Goal: Transaction & Acquisition: Purchase product/service

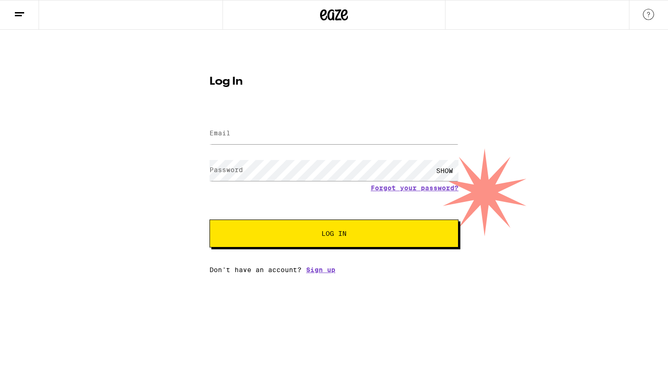
click at [339, 132] on form "Email Email Password Password SHOW Forgot your password? Log In" at bounding box center [334, 179] width 249 height 137
click at [317, 123] on input "Email" at bounding box center [334, 133] width 249 height 21
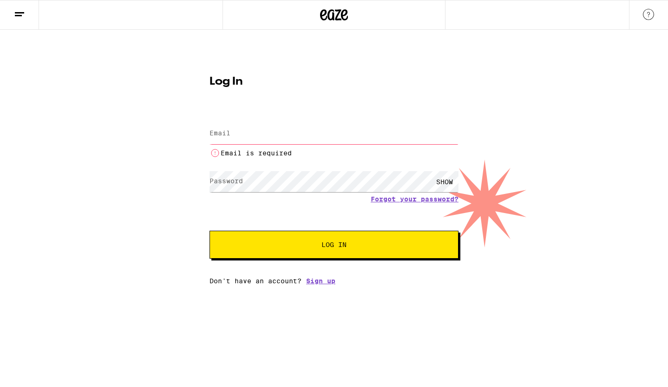
type input "mika123ko@gmail.com"
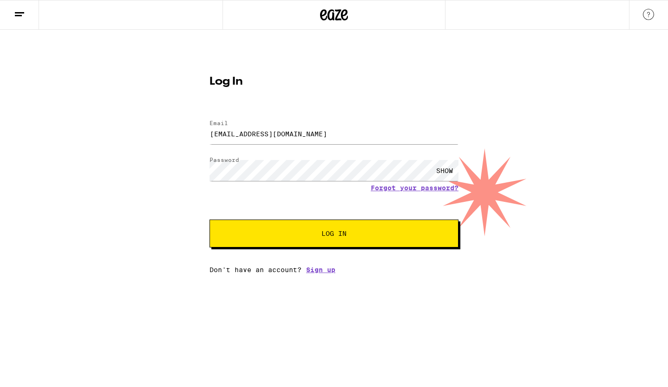
click at [312, 219] on button "Log In" at bounding box center [334, 233] width 249 height 28
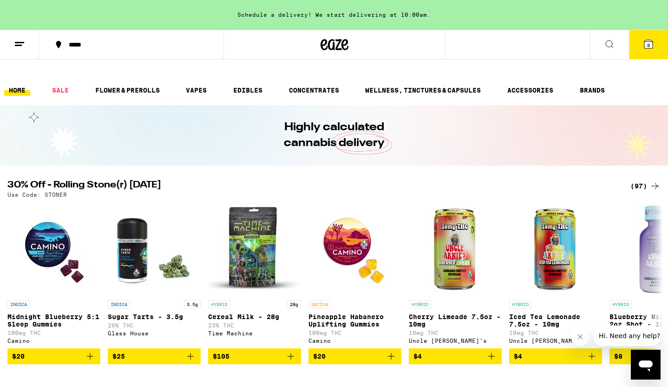
click at [614, 41] on icon at bounding box center [609, 44] width 11 height 11
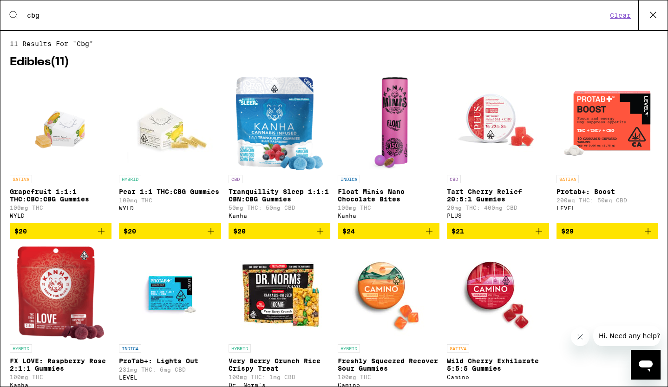
type input "cbg"
click at [73, 134] on img "Open page for Grapefruit 1:1:1 THC:CBC:CBG Gummies from WYLD" at bounding box center [60, 123] width 66 height 93
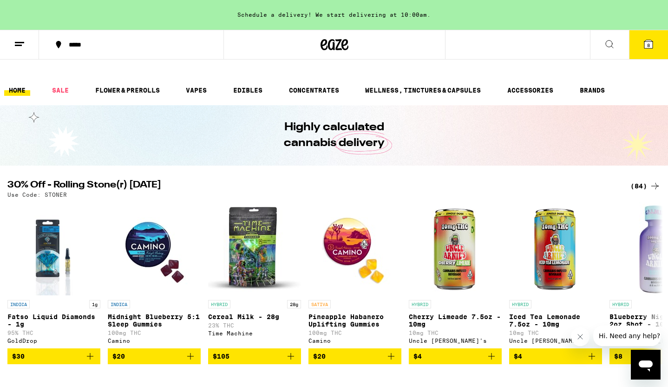
click at [616, 51] on button at bounding box center [609, 44] width 39 height 29
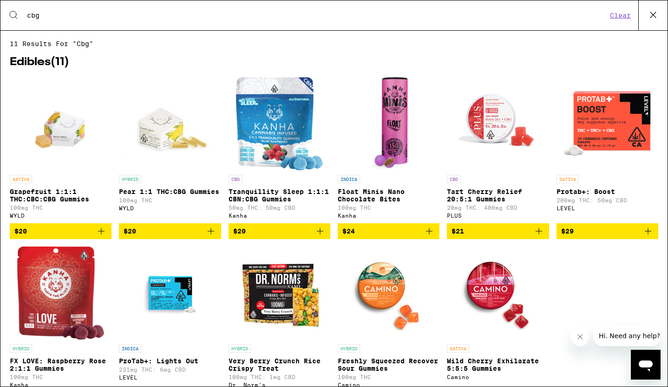
scroll to position [53, 0]
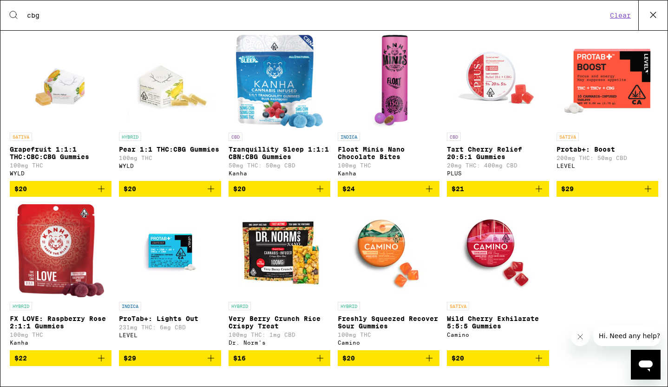
click at [58, 269] on img "Open page for FX LOVE: Raspberry Rose 2:1:1 Gummies from Kanha" at bounding box center [60, 250] width 87 height 93
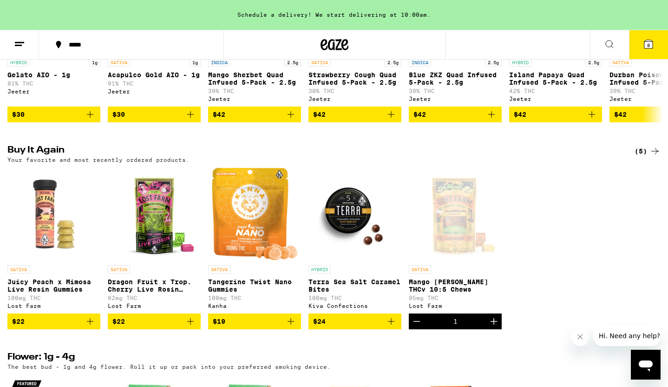
click at [645, 47] on icon at bounding box center [649, 44] width 8 height 8
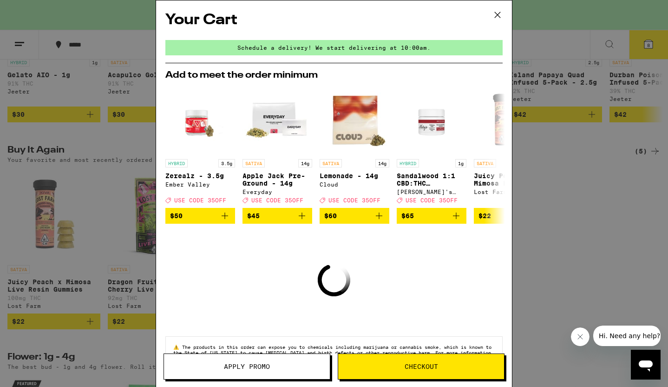
click at [503, 10] on icon at bounding box center [498, 15] width 14 height 14
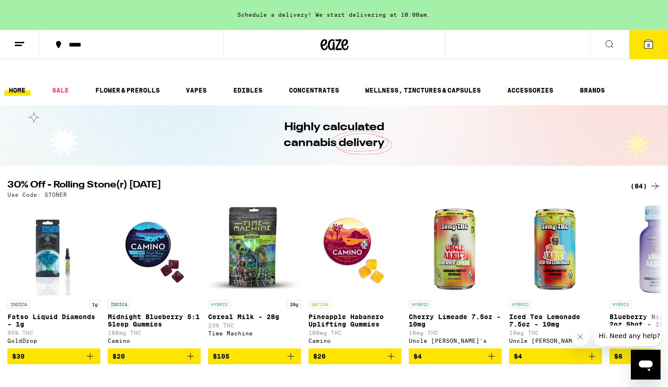
click at [604, 53] on button at bounding box center [609, 44] width 39 height 29
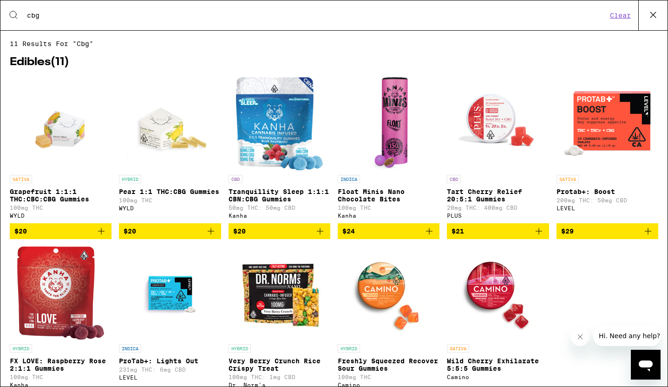
click at [275, 150] on img "Open page for Tranquillity Sleep 1:1:1 CBN:CBG Gummies from Kanha" at bounding box center [279, 123] width 87 height 93
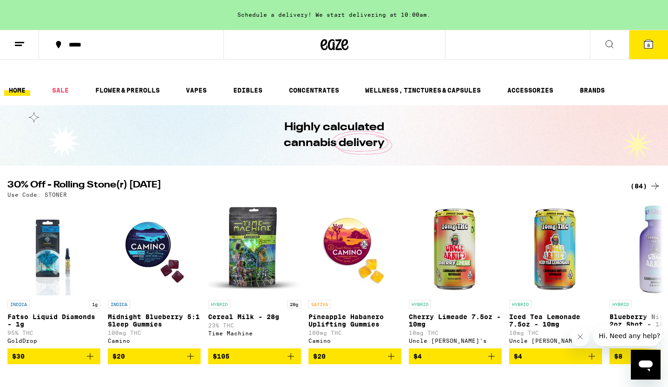
click at [606, 50] on button at bounding box center [609, 44] width 39 height 29
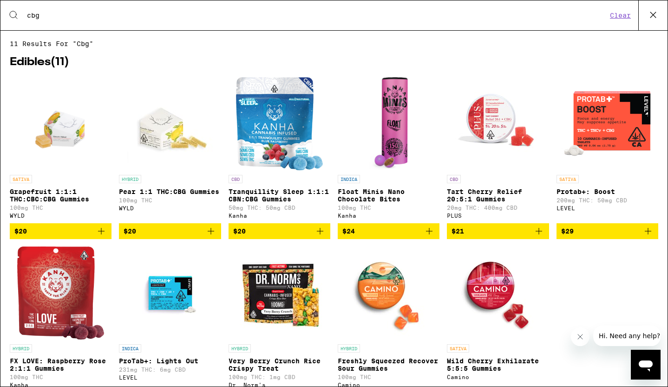
click at [397, 126] on img "Open page for Float Minis Nano Chocolate Bites from Kanha" at bounding box center [388, 123] width 39 height 93
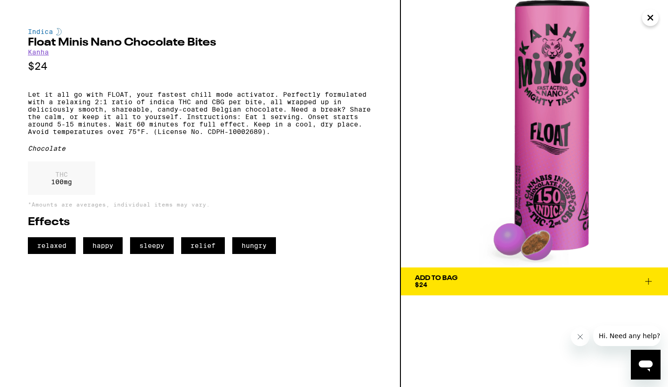
click at [466, 290] on button "Add To Bag $24" at bounding box center [534, 281] width 267 height 28
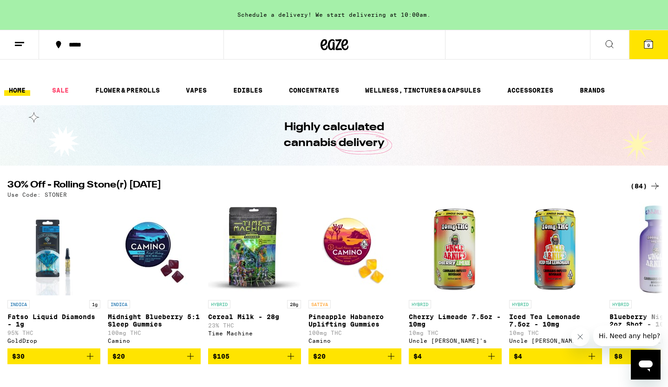
click at [607, 50] on button at bounding box center [609, 44] width 39 height 29
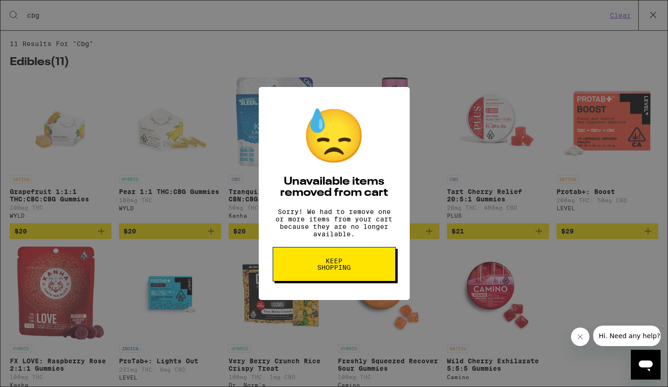
click at [354, 281] on button "Keep Shopping" at bounding box center [334, 264] width 123 height 34
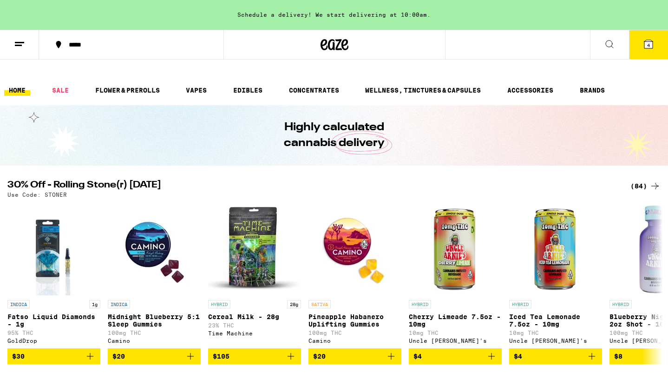
click at [647, 43] on span "4" at bounding box center [648, 45] width 3 height 6
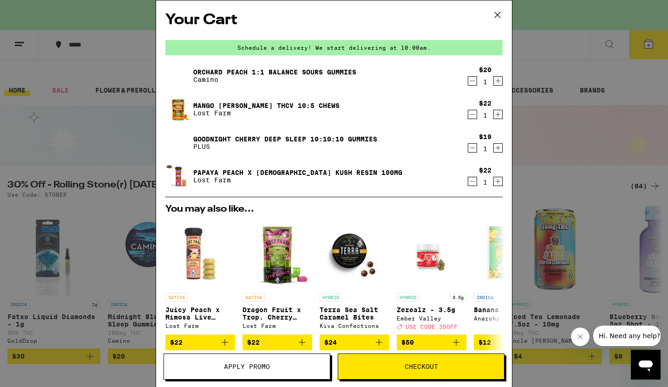
click at [121, 114] on div "Your Cart Schedule a delivery! We start delivering at 10:00am. Orchard Peach 1:…" at bounding box center [334, 193] width 668 height 387
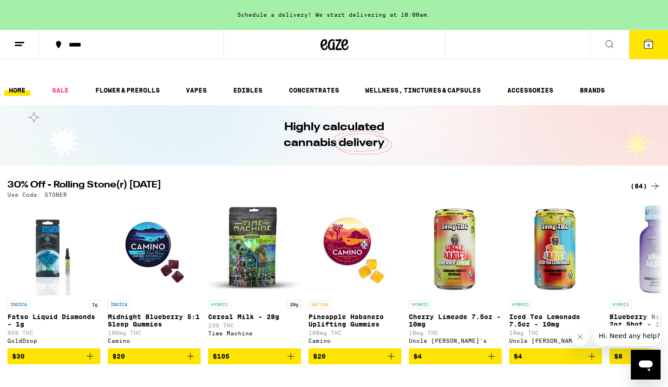
click at [34, 16] on div "Your Cart Schedule a delivery! We start delivering at 10:00am. Orchard Peach 1:…" at bounding box center [334, 193] width 668 height 387
click at [614, 50] on button at bounding box center [609, 44] width 39 height 29
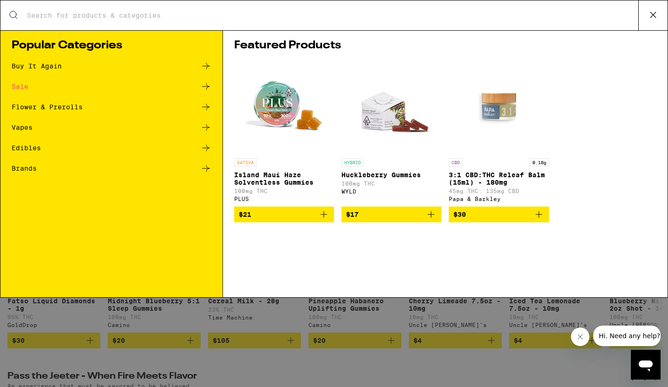
click at [211, 18] on input "Search for Products" at bounding box center [332, 15] width 612 height 8
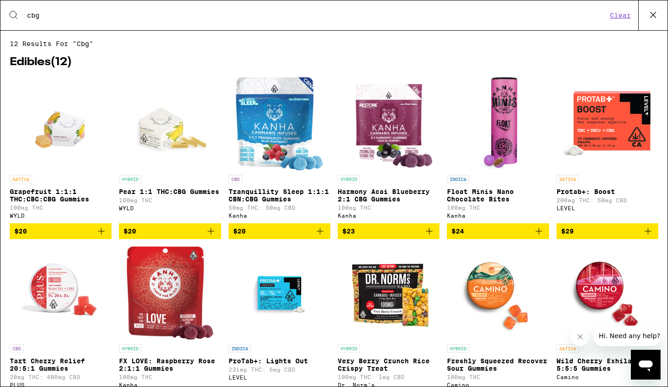
type input "cbg"
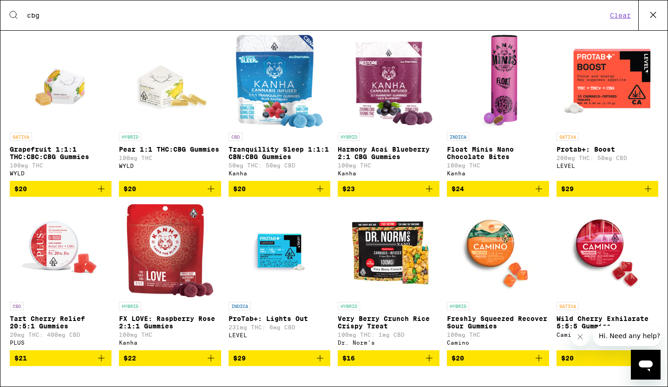
click at [513, 315] on p "Freshly Squeezed Recover Sour Gummies" at bounding box center [498, 322] width 102 height 15
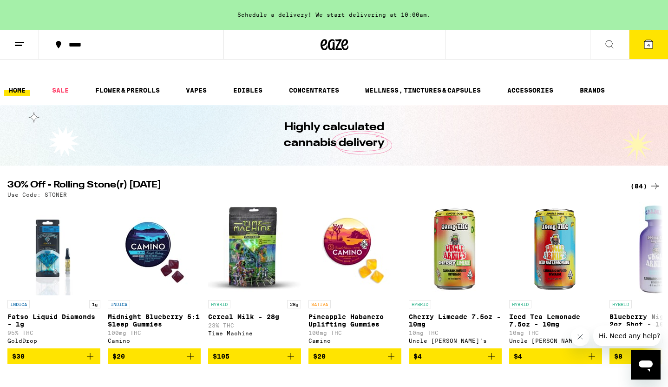
click at [608, 45] on icon at bounding box center [609, 44] width 11 height 11
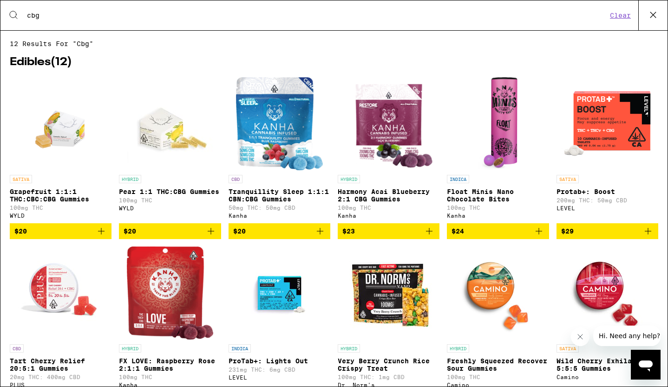
click at [493, 198] on p "Float Minis Nano Chocolate Bites" at bounding box center [498, 195] width 102 height 15
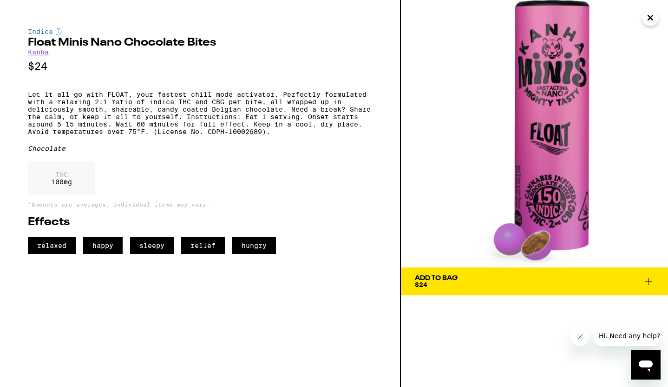
click at [483, 291] on button "Add To Bag $24" at bounding box center [534, 281] width 267 height 28
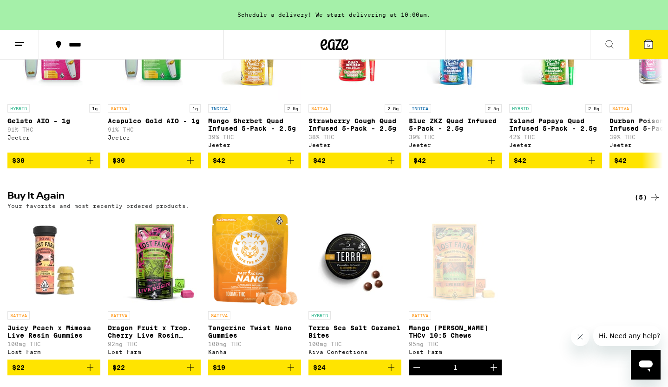
scroll to position [181, 0]
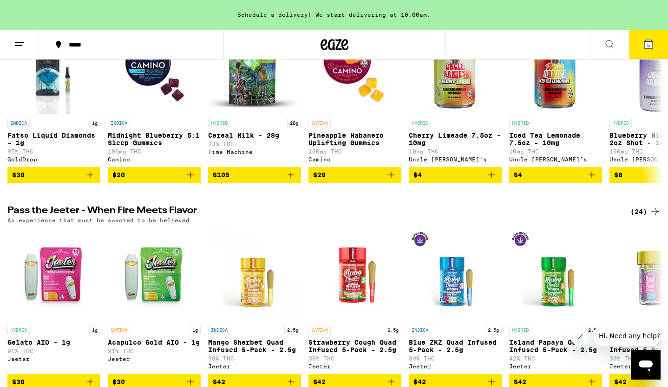
click at [607, 44] on icon at bounding box center [609, 44] width 11 height 11
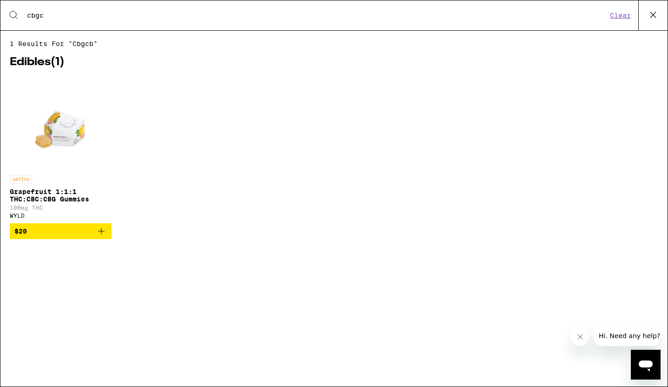
type input "cbg"
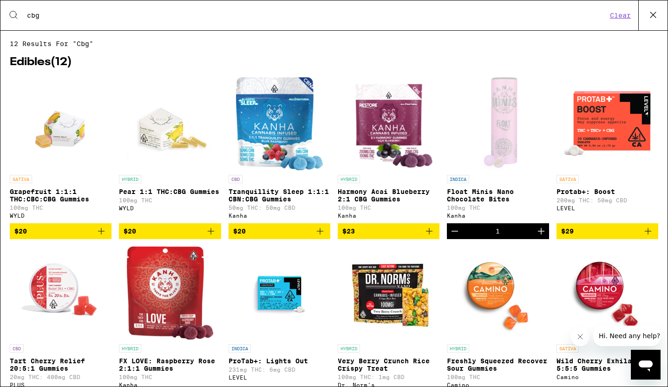
click at [153, 154] on img "Open page for Pear 1:1 THC:CBG Gummies from WYLD" at bounding box center [170, 123] width 93 height 93
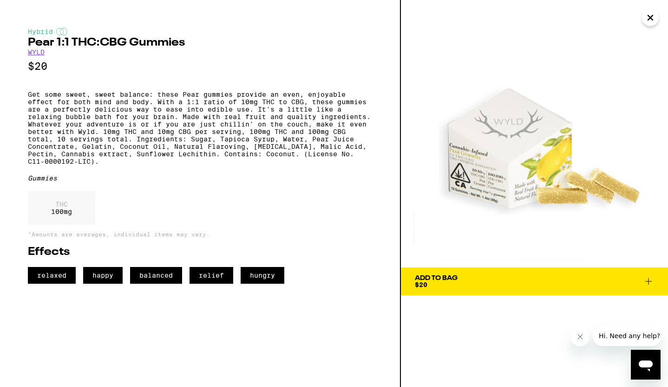
click at [646, 17] on icon "Close" at bounding box center [650, 18] width 11 height 14
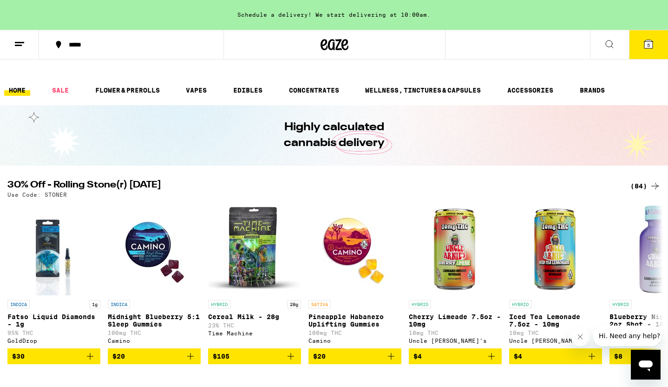
click at [616, 45] on button at bounding box center [609, 44] width 39 height 29
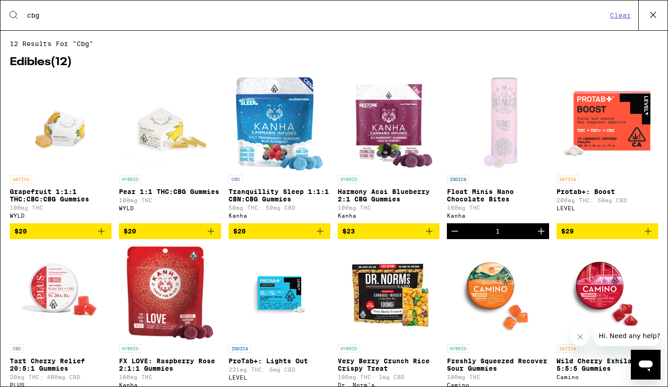
click at [51, 239] on button "$20" at bounding box center [61, 231] width 102 height 16
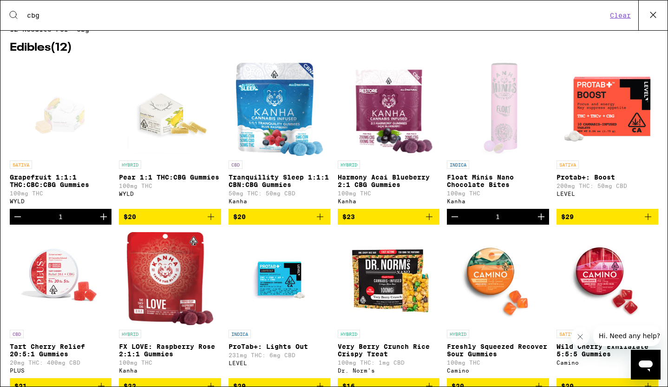
scroll to position [53, 0]
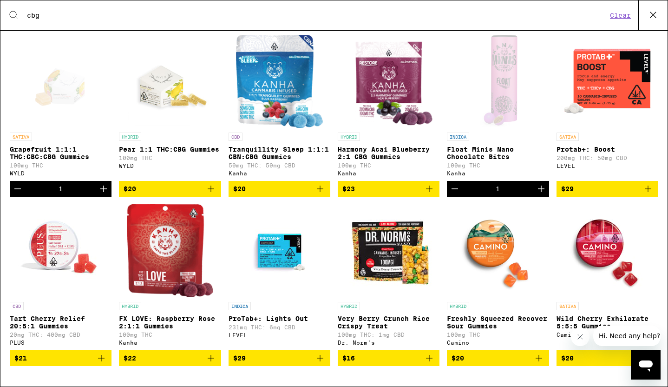
click at [611, 246] on img "Open page for Wild Cherry Exhilarate 5:5:5 Gummies from Camino" at bounding box center [607, 250] width 93 height 93
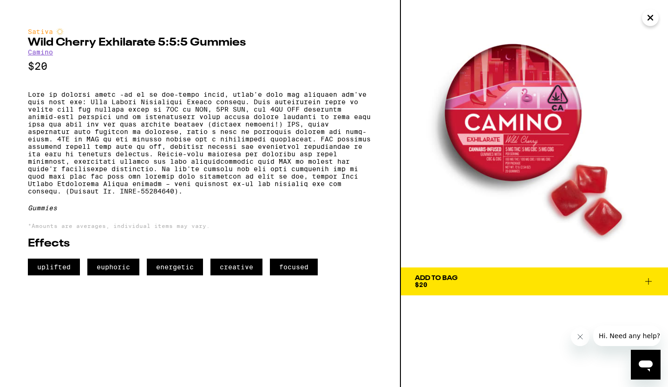
click at [471, 294] on button "Add To Bag $20" at bounding box center [534, 281] width 267 height 28
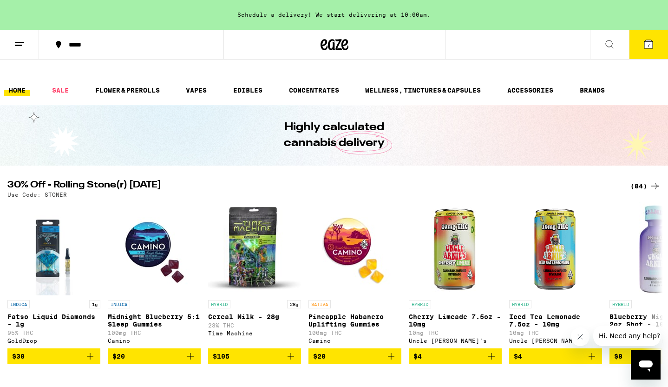
click at [652, 41] on icon at bounding box center [649, 44] width 8 height 8
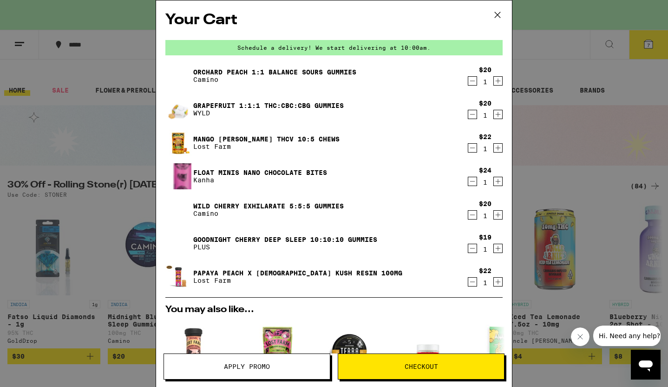
click at [273, 135] on link "Mango [PERSON_NAME] THCv 10:5 Chews" at bounding box center [266, 138] width 146 height 7
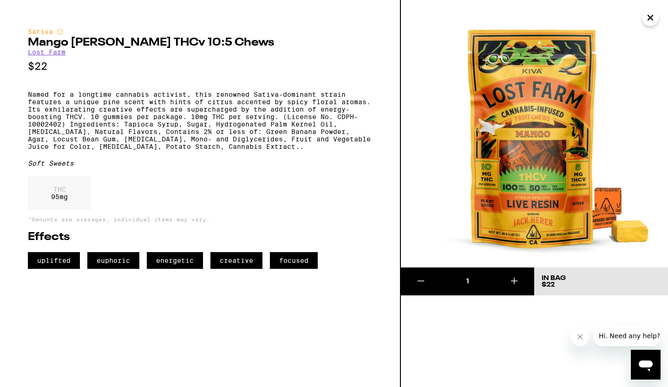
click at [646, 19] on icon "Close" at bounding box center [650, 18] width 11 height 14
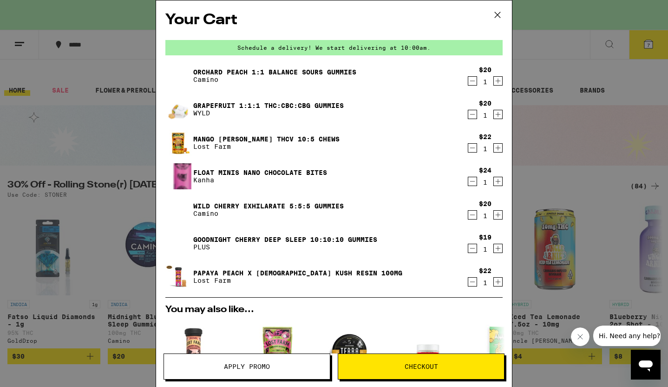
click at [274, 270] on link "Papaya Peach X [DEMOGRAPHIC_DATA] Kush Resin 100mg" at bounding box center [297, 272] width 209 height 7
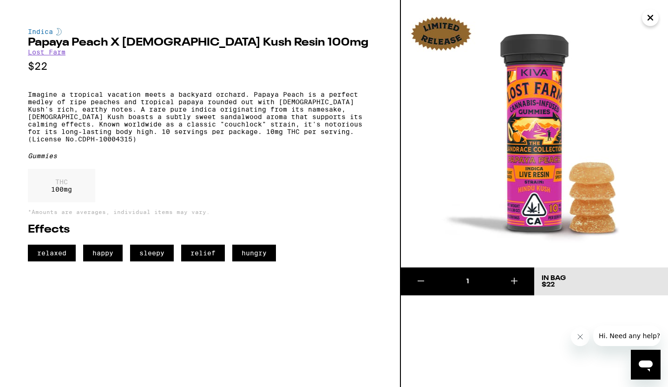
click at [646, 17] on icon "Close" at bounding box center [650, 18] width 11 height 14
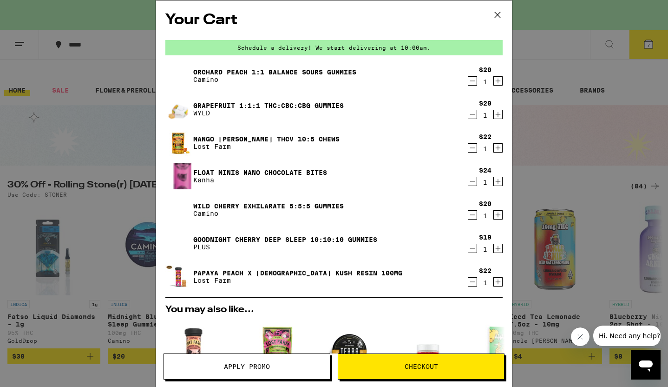
scroll to position [0, 0]
click at [303, 75] on p "Camino" at bounding box center [274, 78] width 163 height 7
click at [303, 72] on link "Orchard Peach 1:1 Balance Sours Gummies" at bounding box center [274, 71] width 163 height 7
click at [336, 68] on link "Orchard Peach 1:1 Balance Sours Gummies" at bounding box center [274, 71] width 163 height 7
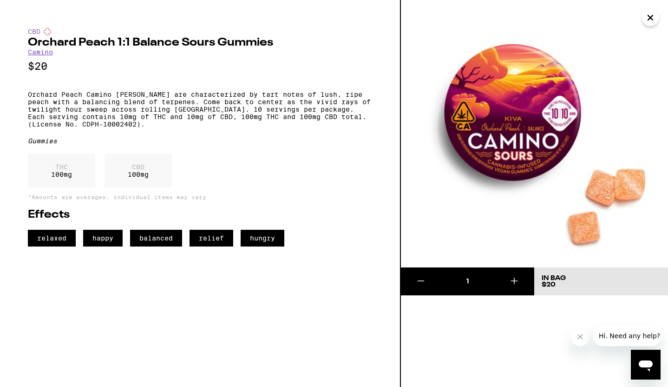
click at [650, 22] on icon "Close" at bounding box center [650, 18] width 11 height 14
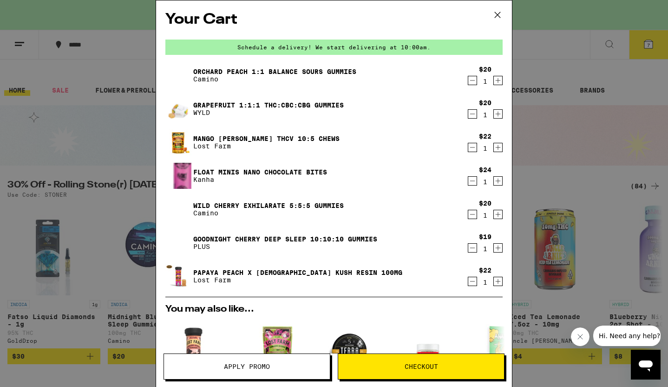
click at [474, 81] on icon "Decrement" at bounding box center [472, 80] width 8 height 11
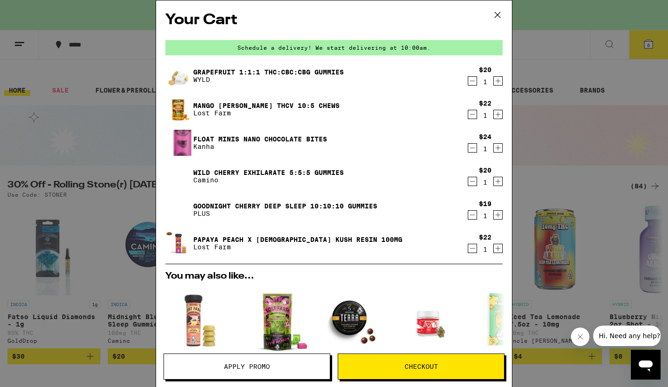
click at [304, 138] on link "Float Minis Nano Chocolate Bites" at bounding box center [260, 138] width 134 height 7
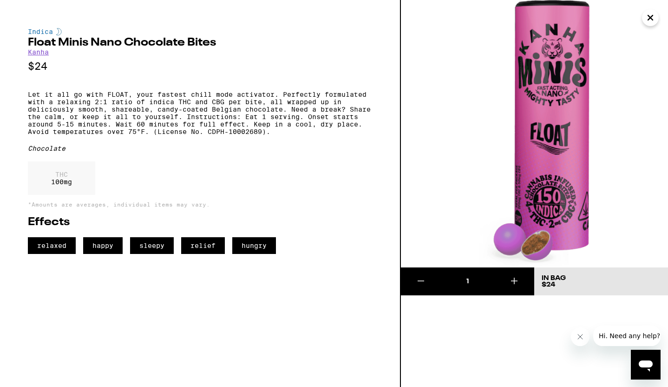
click at [36, 53] on link "Kanha" at bounding box center [38, 51] width 21 height 7
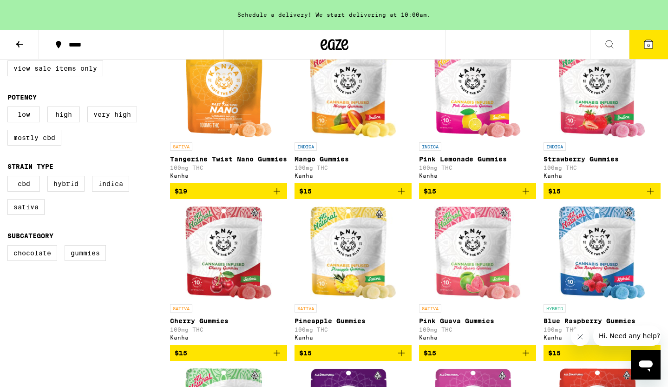
scroll to position [306, 0]
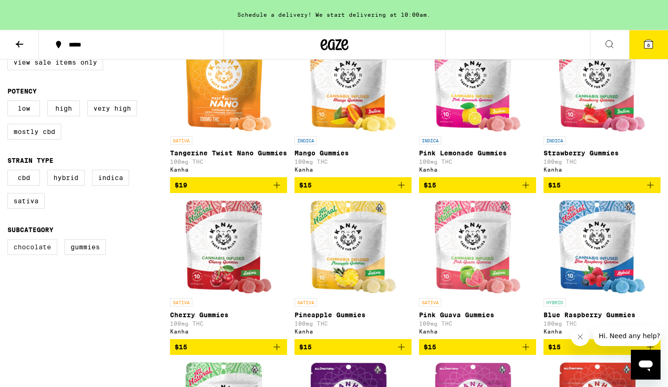
click at [30, 244] on label "Chocolate" at bounding box center [32, 247] width 50 height 16
click at [10, 241] on input "Chocolate" at bounding box center [9, 240] width 0 height 0
checkbox input "true"
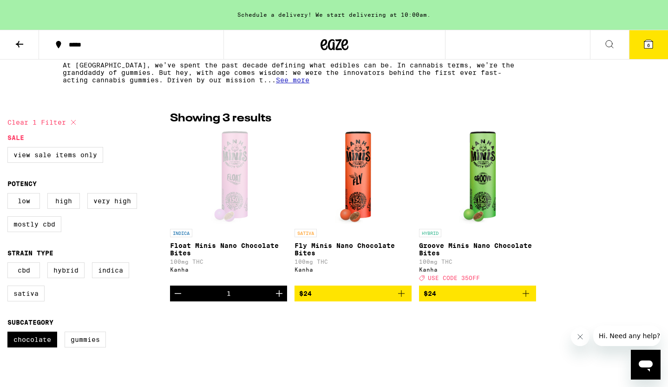
scroll to position [214, 0]
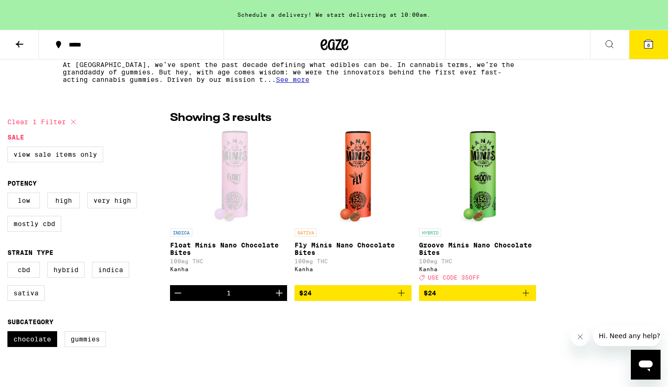
click at [368, 180] on img "Open page for Fly Minis Nano Chocolate Bites from Kanha" at bounding box center [353, 177] width 36 height 93
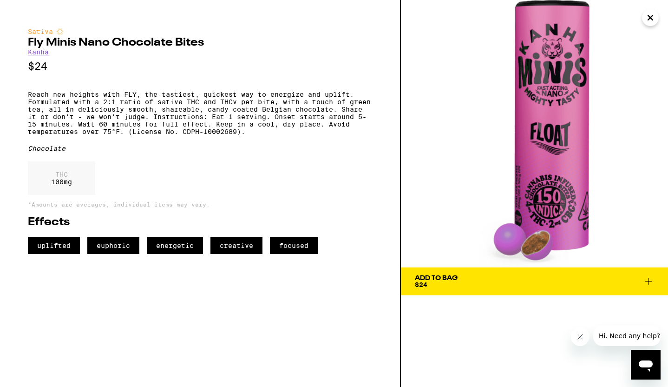
click at [497, 286] on span "Add To Bag $24" at bounding box center [534, 281] width 239 height 13
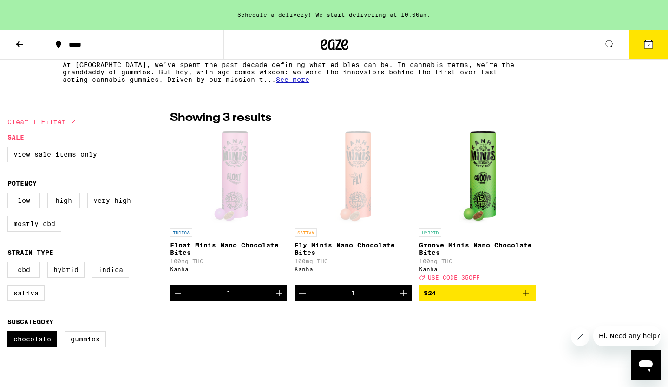
click at [471, 241] on p "Groove Minis Nano Chocolate Bites" at bounding box center [477, 248] width 117 height 15
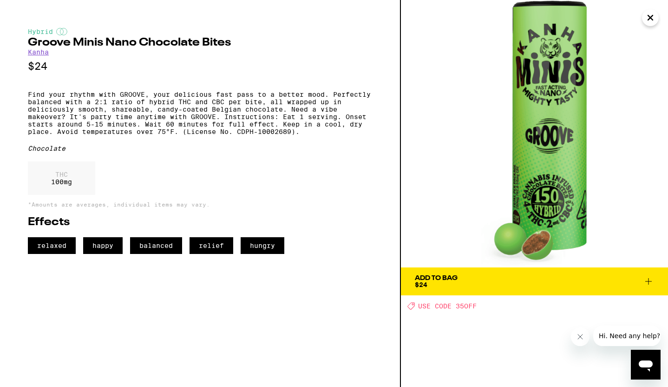
click at [646, 17] on icon "Close" at bounding box center [650, 18] width 11 height 14
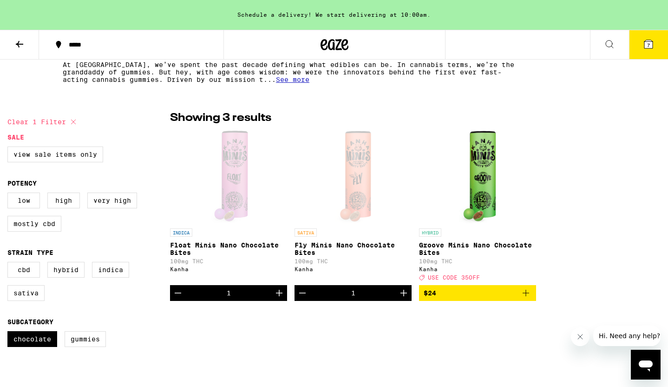
click at [646, 38] on button "7" at bounding box center [648, 44] width 39 height 29
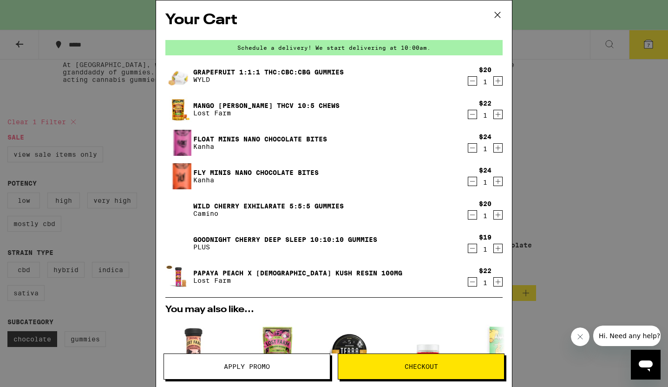
click at [531, 121] on div "Your Cart Schedule a delivery! We start delivering at 10:00am. Grapefruit 1:1:1…" at bounding box center [334, 193] width 668 height 387
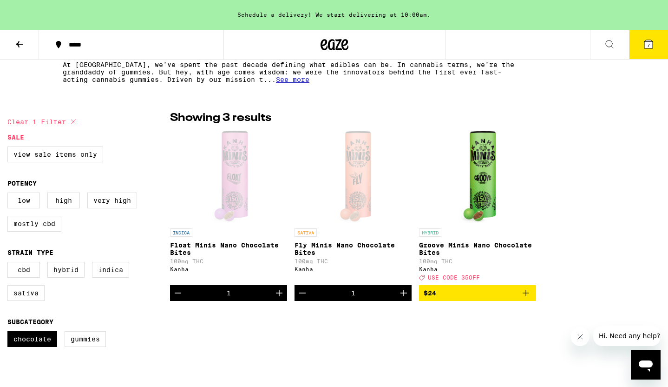
click at [630, 51] on button "7" at bounding box center [648, 44] width 39 height 29
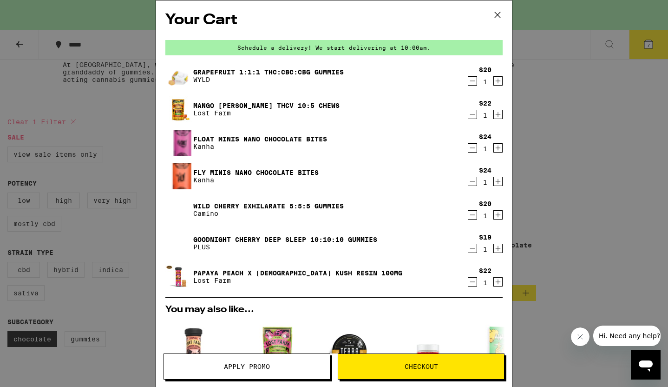
click at [559, 107] on div "Your Cart Schedule a delivery! We start delivering at 10:00am. Grapefruit 1:1:1…" at bounding box center [334, 193] width 668 height 387
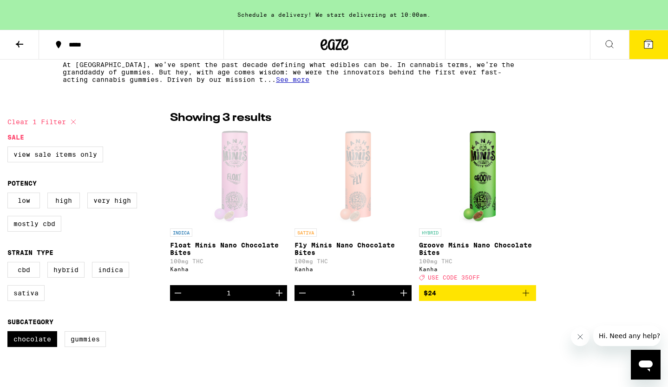
click at [633, 48] on button "7" at bounding box center [648, 44] width 39 height 29
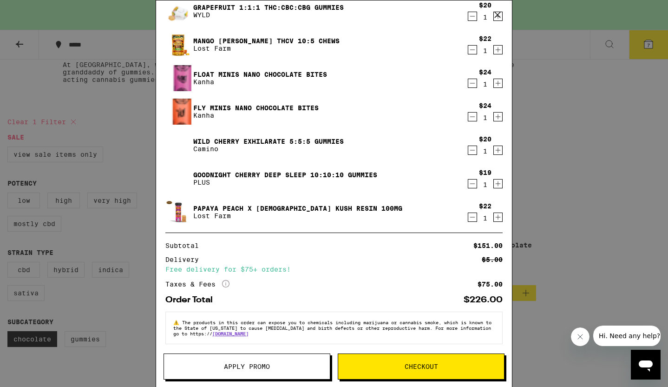
scroll to position [65, 0]
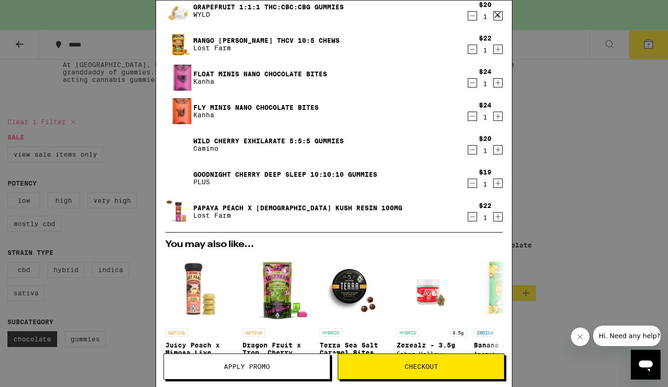
click at [340, 207] on link "Papaya Peach X [DEMOGRAPHIC_DATA] Kush Resin 100mg" at bounding box center [297, 207] width 209 height 7
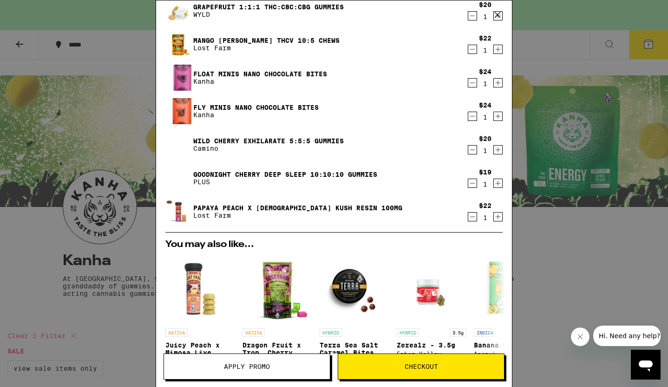
scroll to position [214, 0]
